Goal: Task Accomplishment & Management: Manage account settings

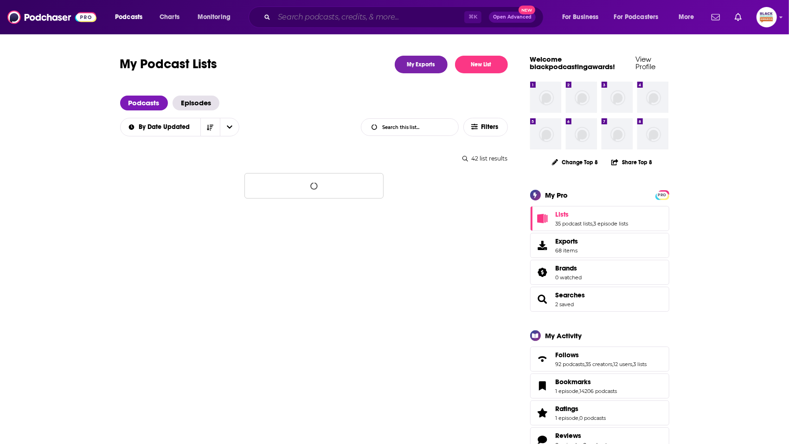
click at [303, 15] on input "Search podcasts, credits, & more..." at bounding box center [369, 17] width 190 height 15
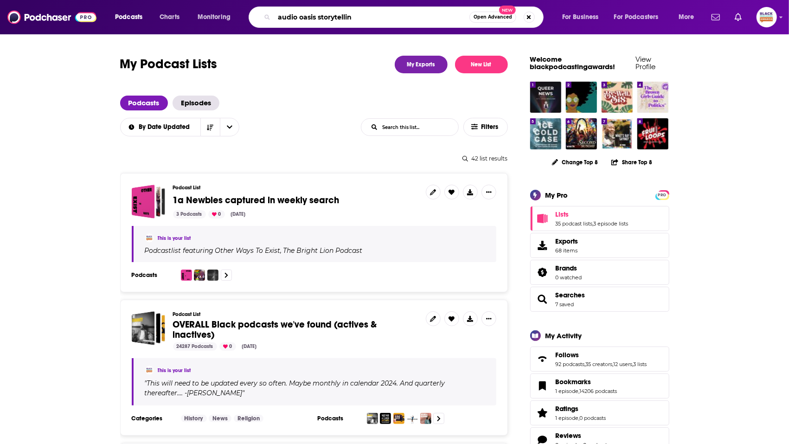
type input "audio oasis storytelling"
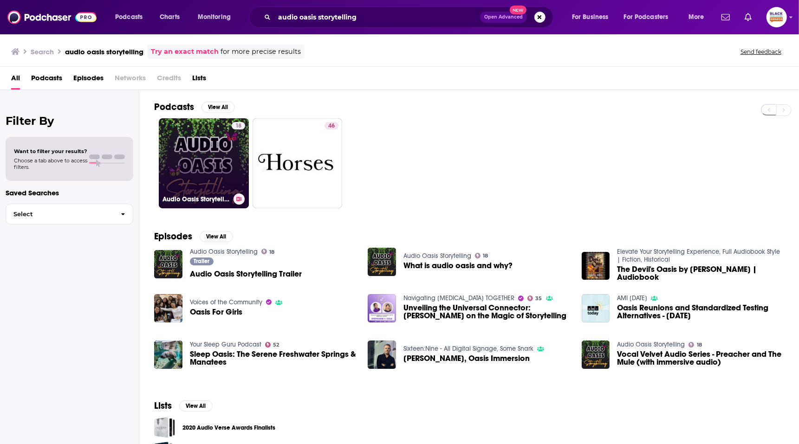
click at [195, 165] on link "18 Audio Oasis Storytelling" at bounding box center [204, 163] width 90 height 90
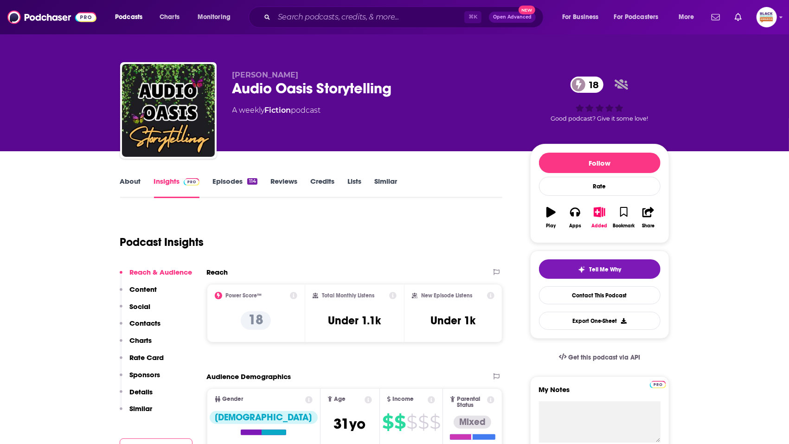
click at [125, 183] on link "About" at bounding box center [130, 187] width 21 height 21
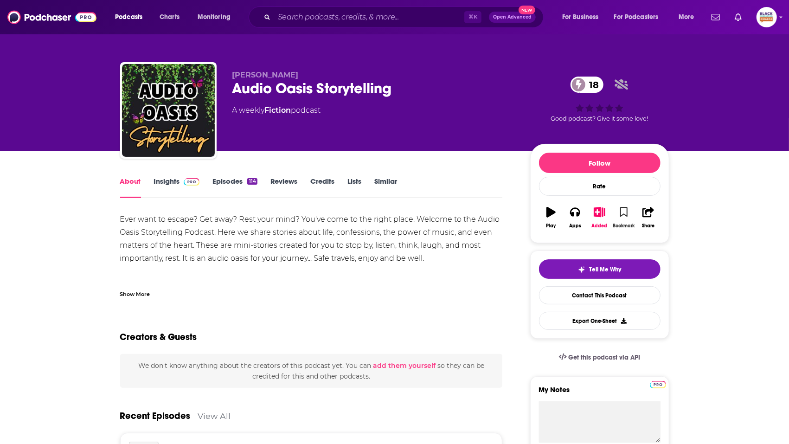
click at [624, 214] on icon "button" at bounding box center [624, 212] width 8 height 10
click at [608, 216] on button "Added" at bounding box center [599, 217] width 24 height 33
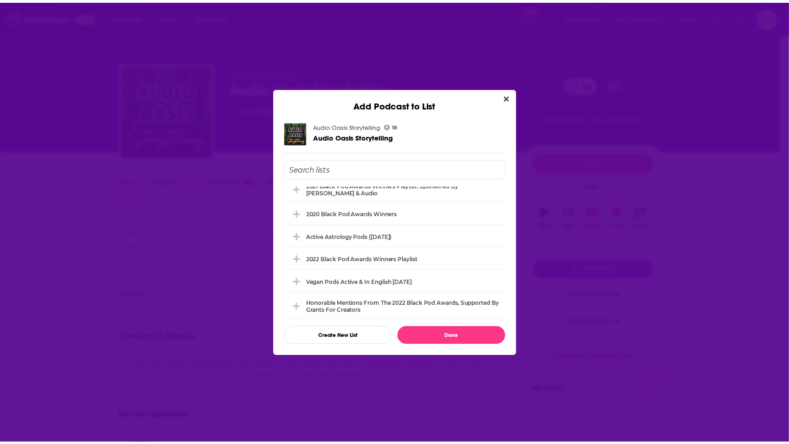
scroll to position [674, 0]
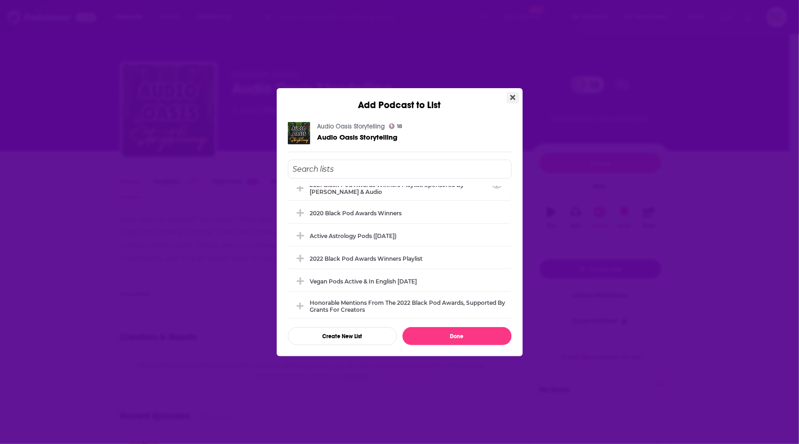
click at [510, 97] on icon "Close" at bounding box center [512, 97] width 5 height 7
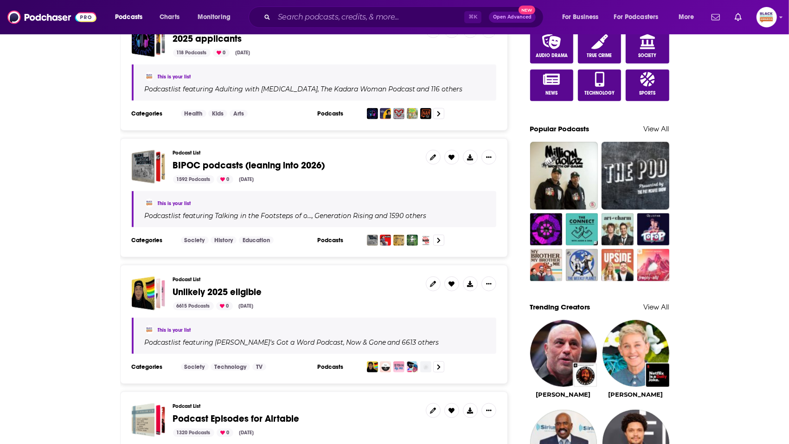
scroll to position [777, 0]
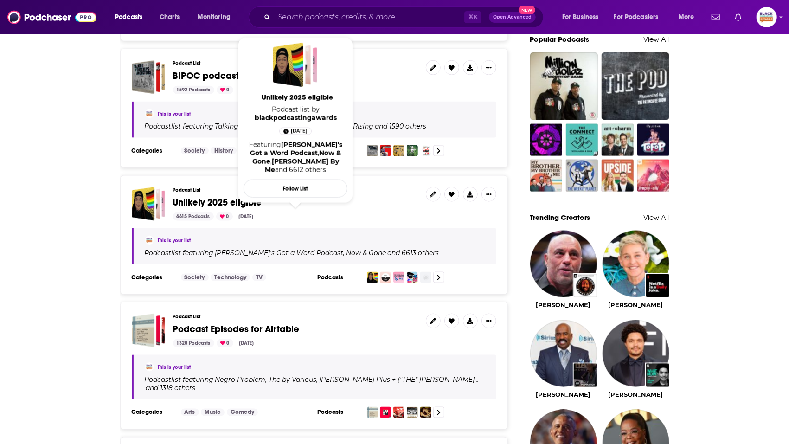
click at [194, 198] on span "Unlikely 2025 eligible" at bounding box center [217, 203] width 89 height 12
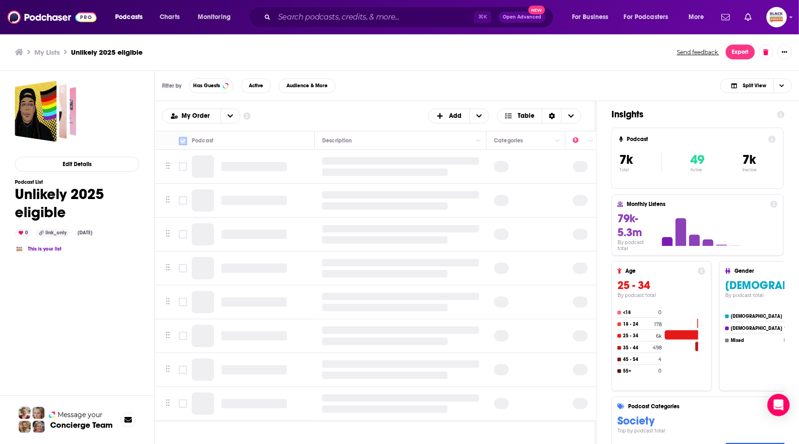
click at [182, 138] on input "Toggle select all" at bounding box center [183, 141] width 8 height 8
checkbox input "true"
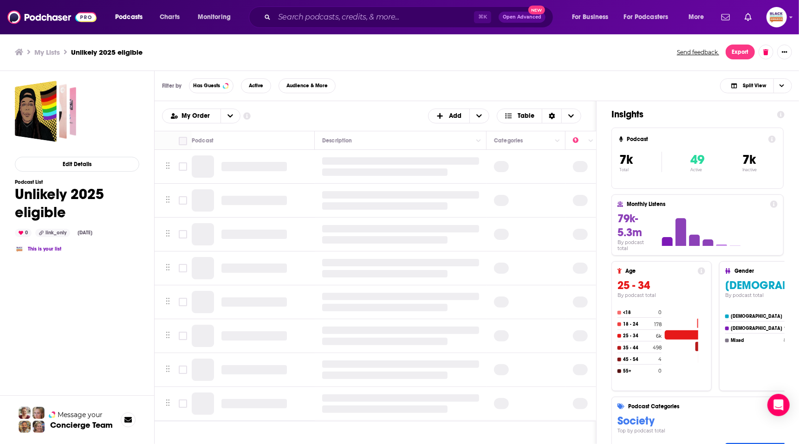
checkbox input "true"
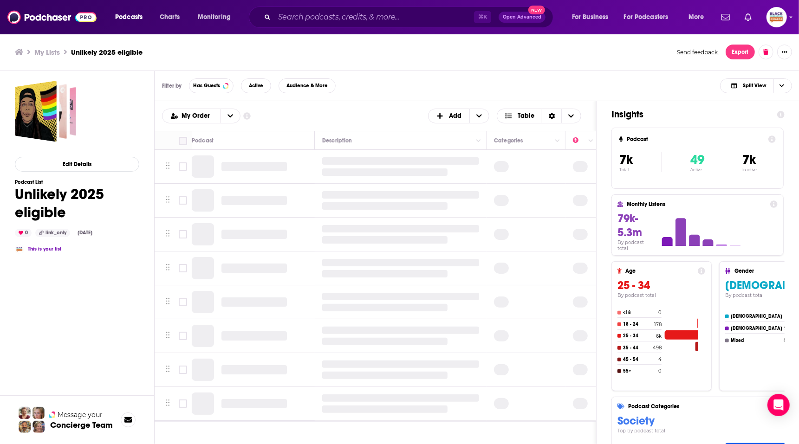
checkbox input "true"
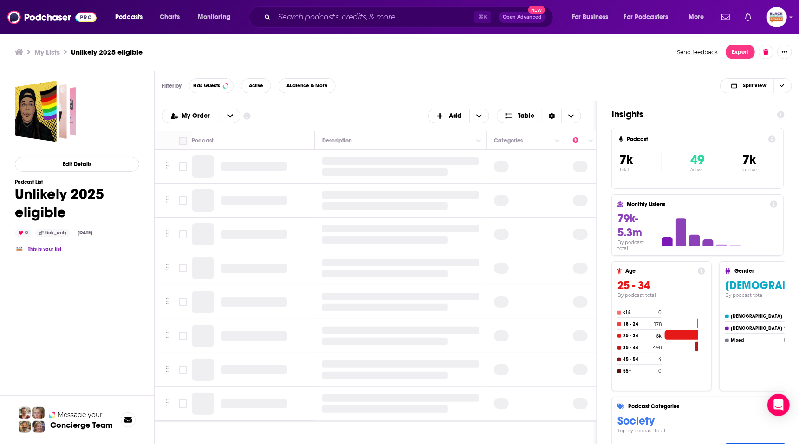
checkbox input "true"
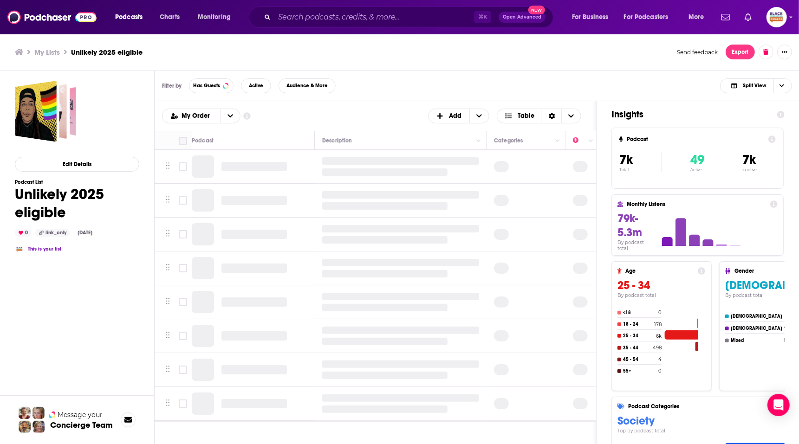
checkbox input "true"
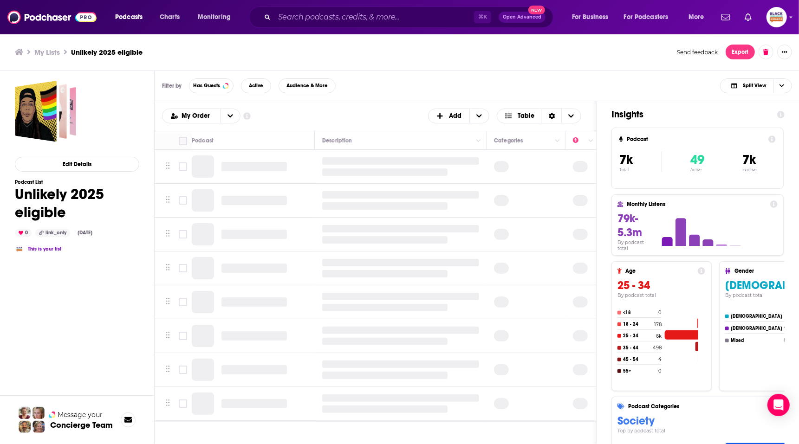
checkbox input "true"
